Goal: Task Accomplishment & Management: Manage account settings

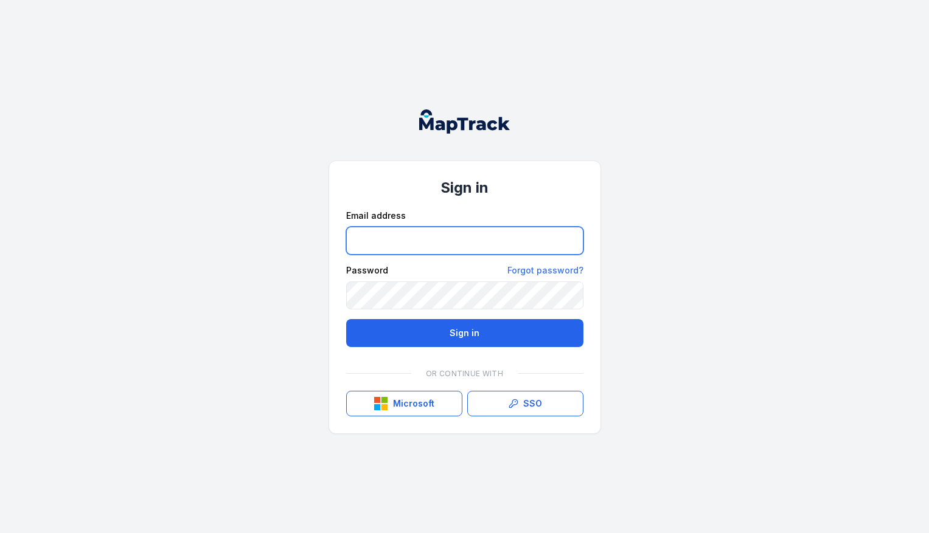
click at [384, 250] on input "email" at bounding box center [464, 241] width 237 height 28
type input "**********"
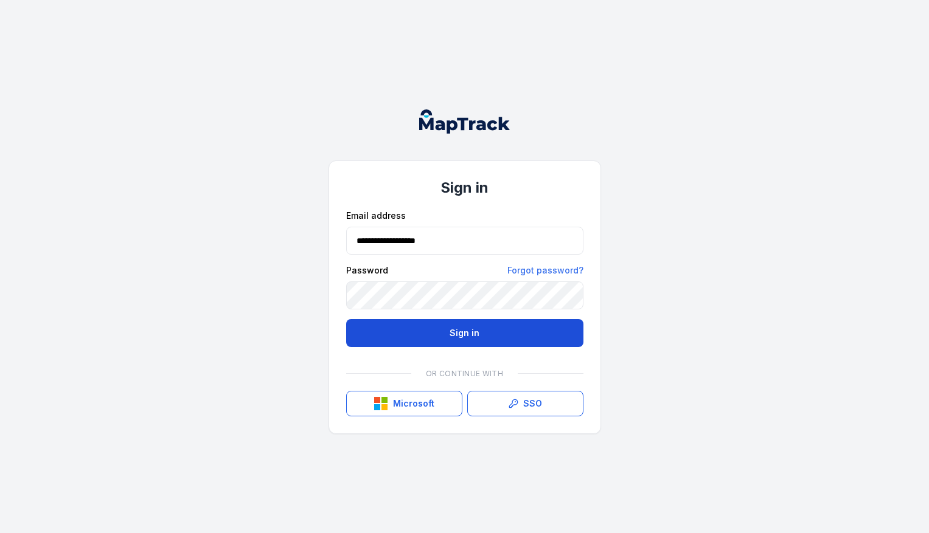
click at [441, 325] on button "Sign in" at bounding box center [464, 333] width 237 height 28
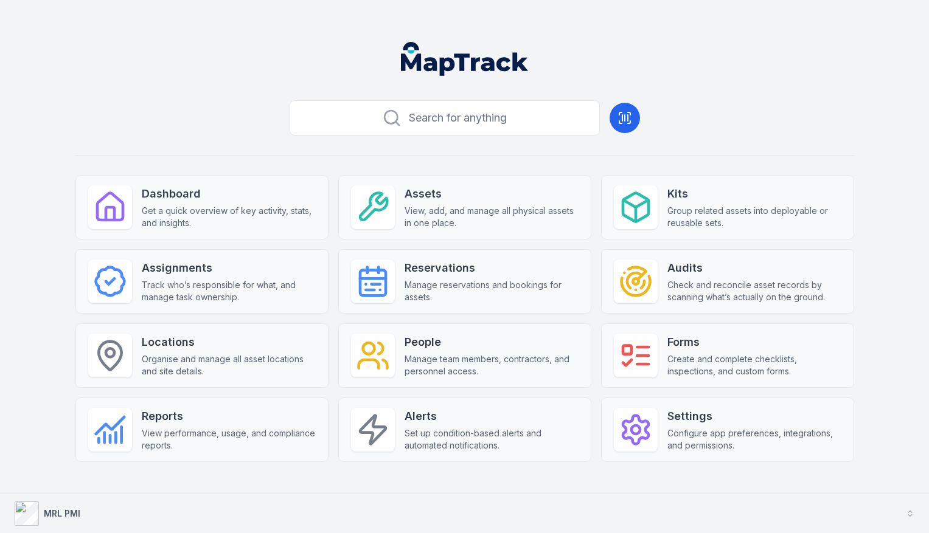
click at [153, 511] on button "MRL PMI" at bounding box center [464, 513] width 929 height 39
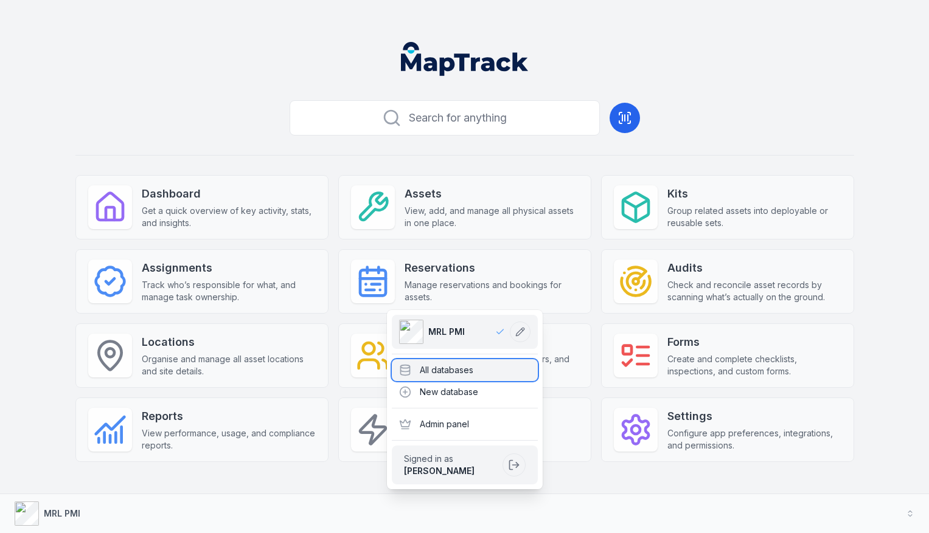
click at [420, 364] on div "All databases" at bounding box center [465, 370] width 146 height 22
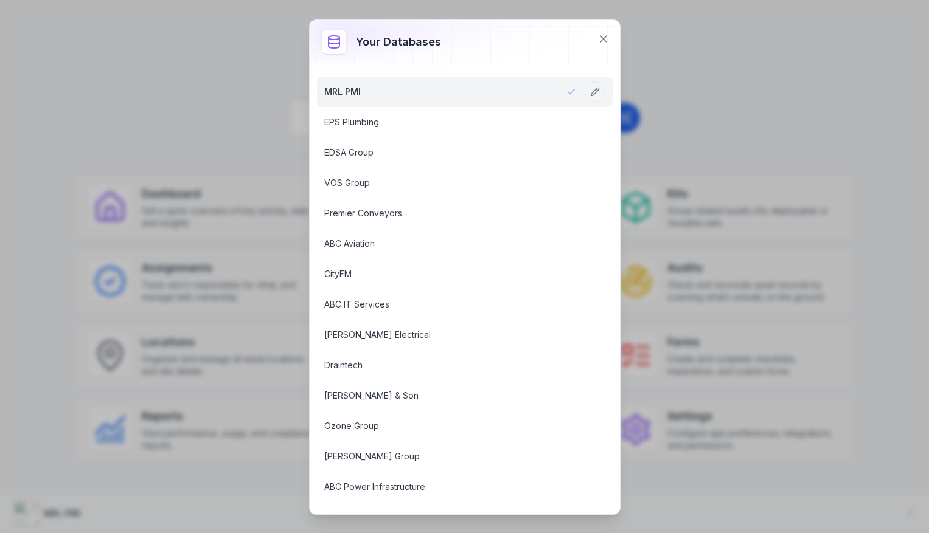
click at [593, 54] on div at bounding box center [465, 42] width 310 height 44
click at [606, 40] on icon at bounding box center [603, 39] width 12 height 12
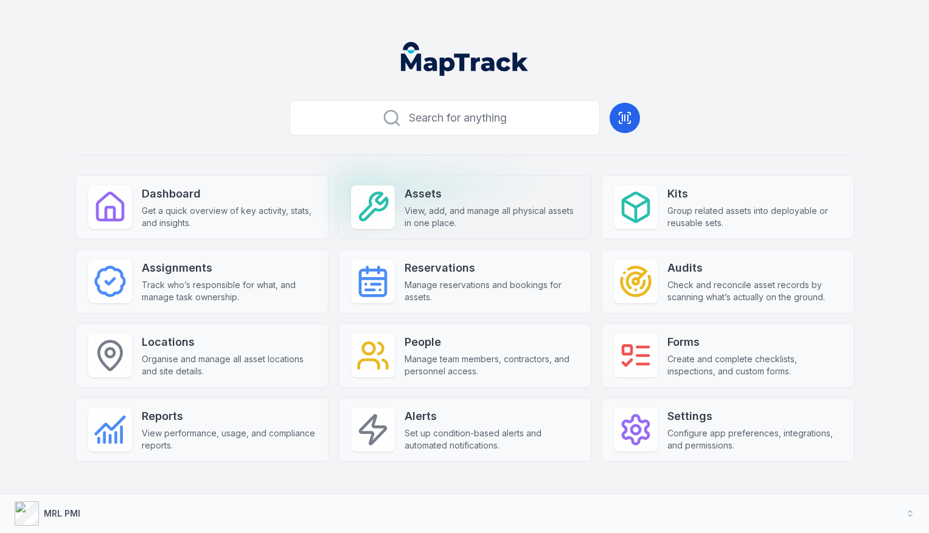
click at [387, 196] on icon at bounding box center [373, 207] width 34 height 34
